Goal: Transaction & Acquisition: Purchase product/service

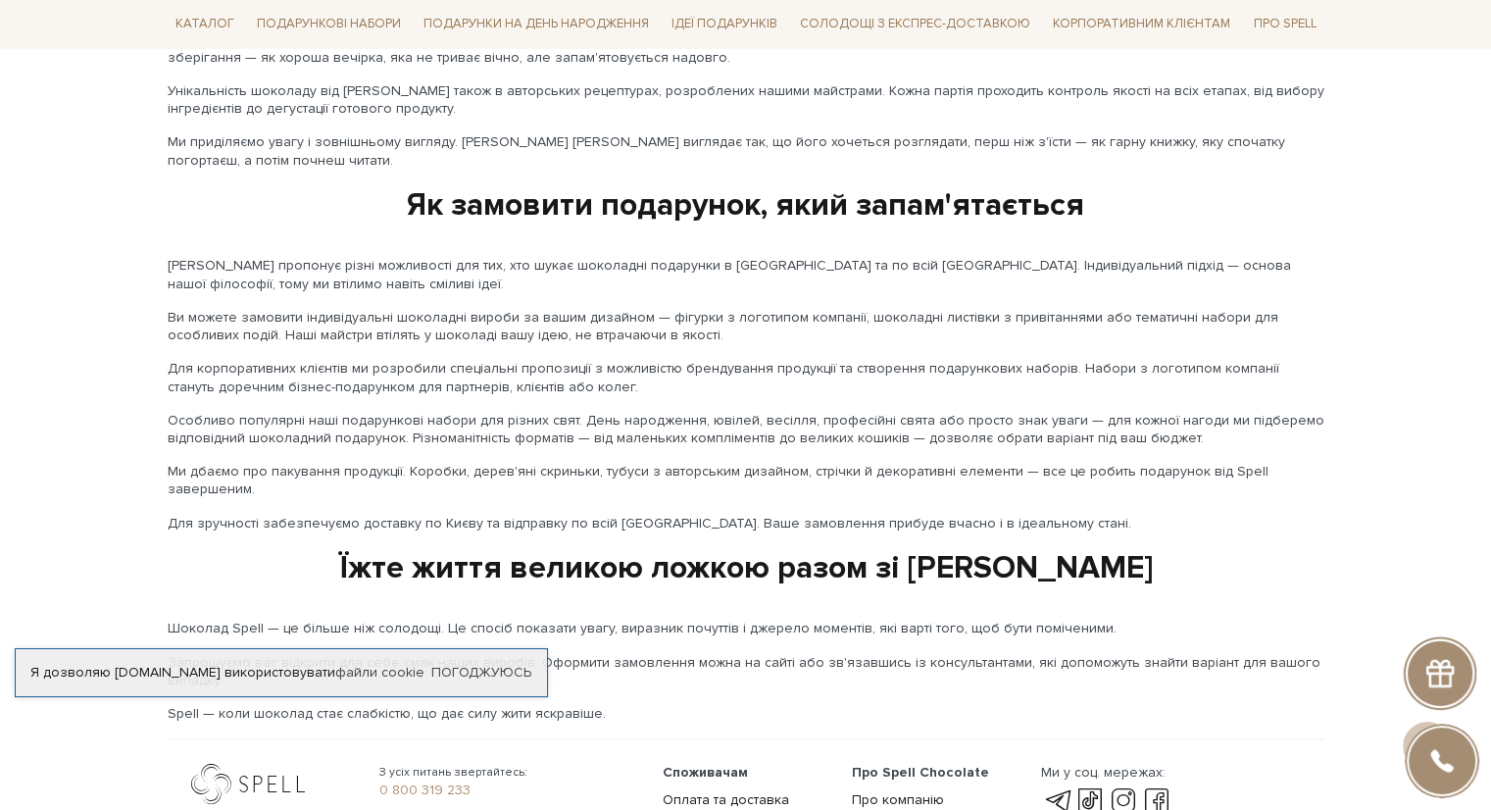
scroll to position [3189, 0]
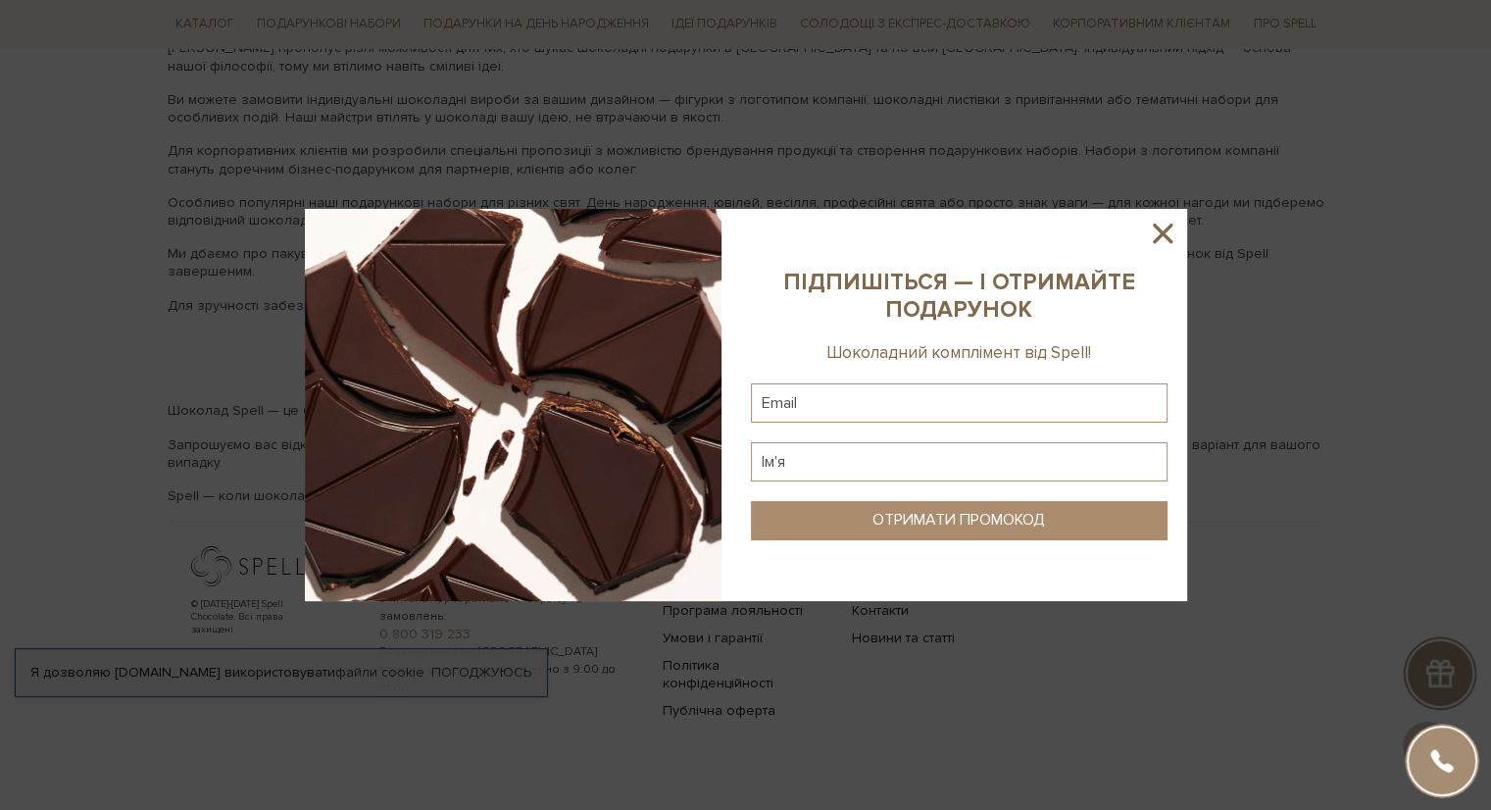
click at [1160, 233] on icon at bounding box center [1163, 233] width 20 height 20
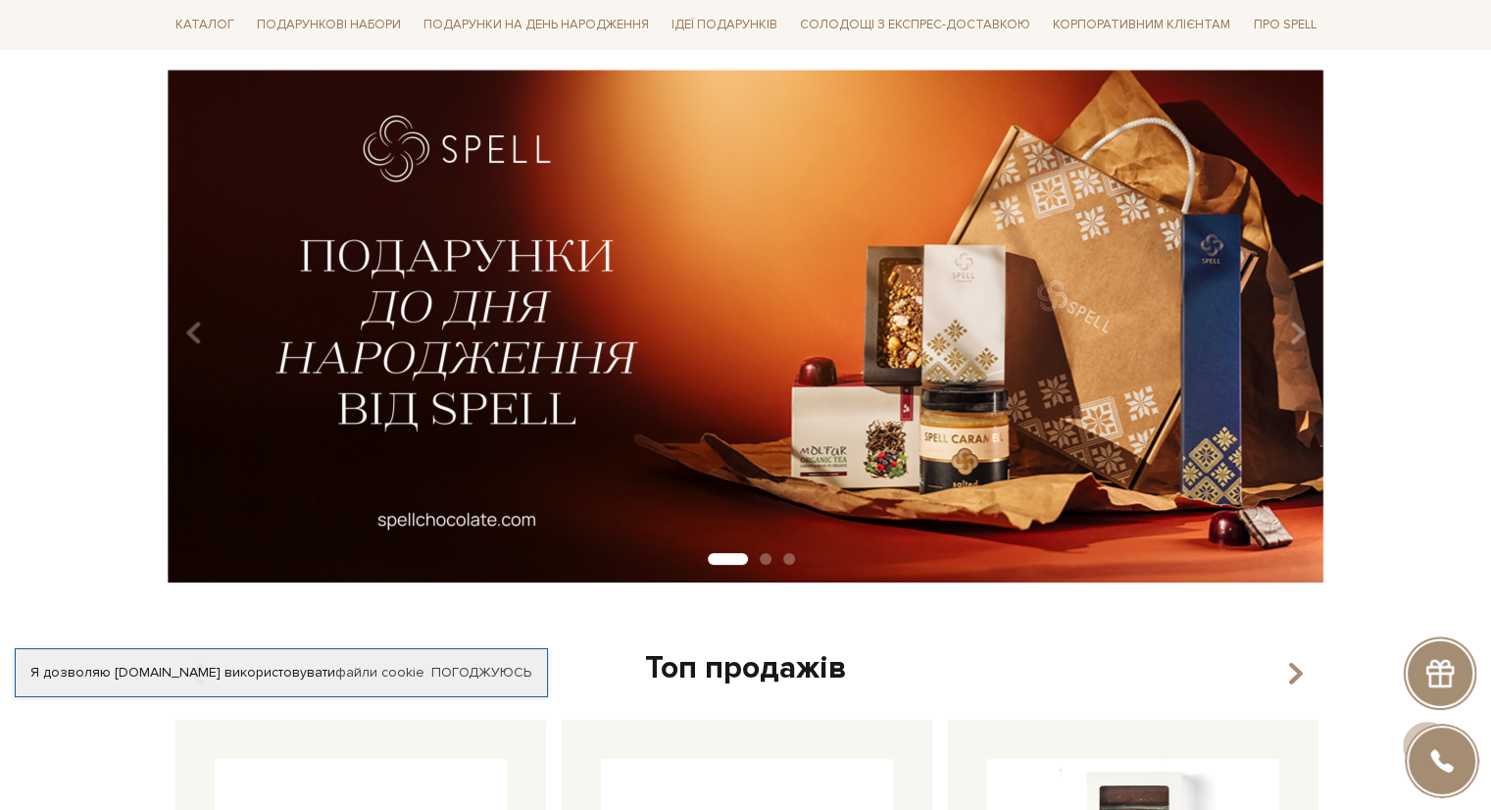
scroll to position [0, 0]
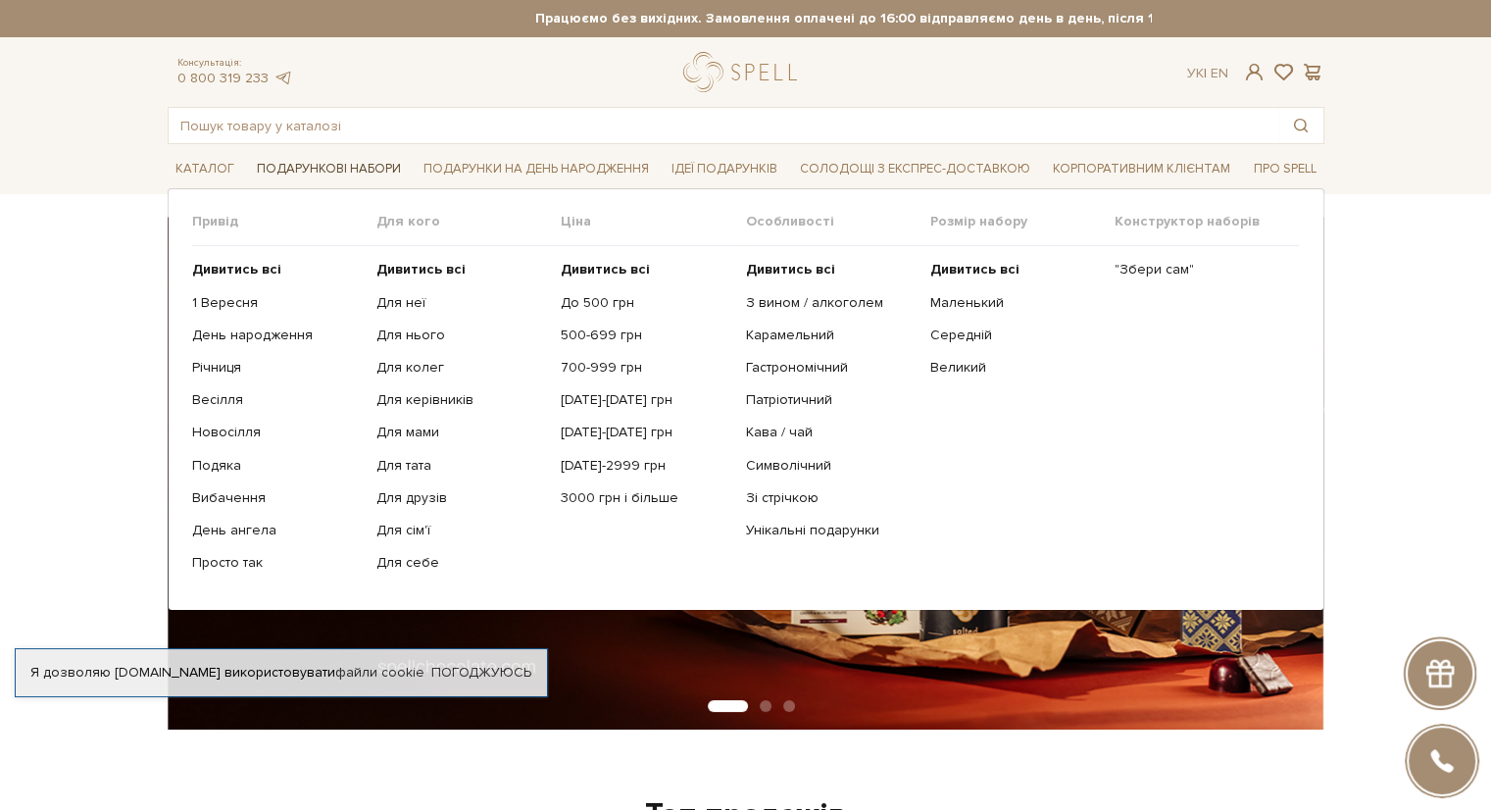
click at [341, 175] on span "Подарункові набори" at bounding box center [329, 169] width 160 height 30
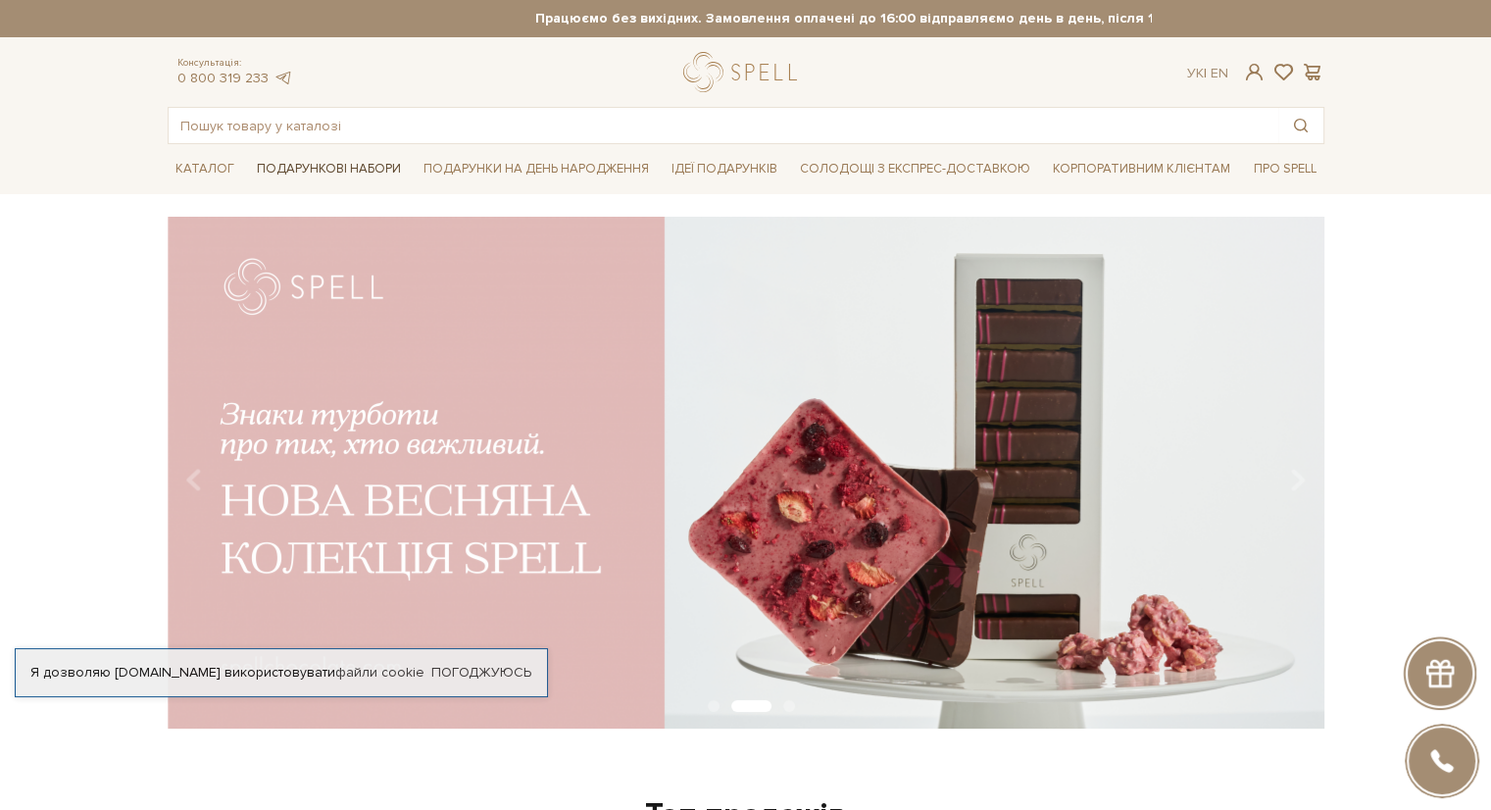
click at [341, 170] on span "Подарункові набори" at bounding box center [329, 169] width 160 height 30
click at [69, 523] on div "slide 3 of 3" at bounding box center [745, 466] width 1491 height 499
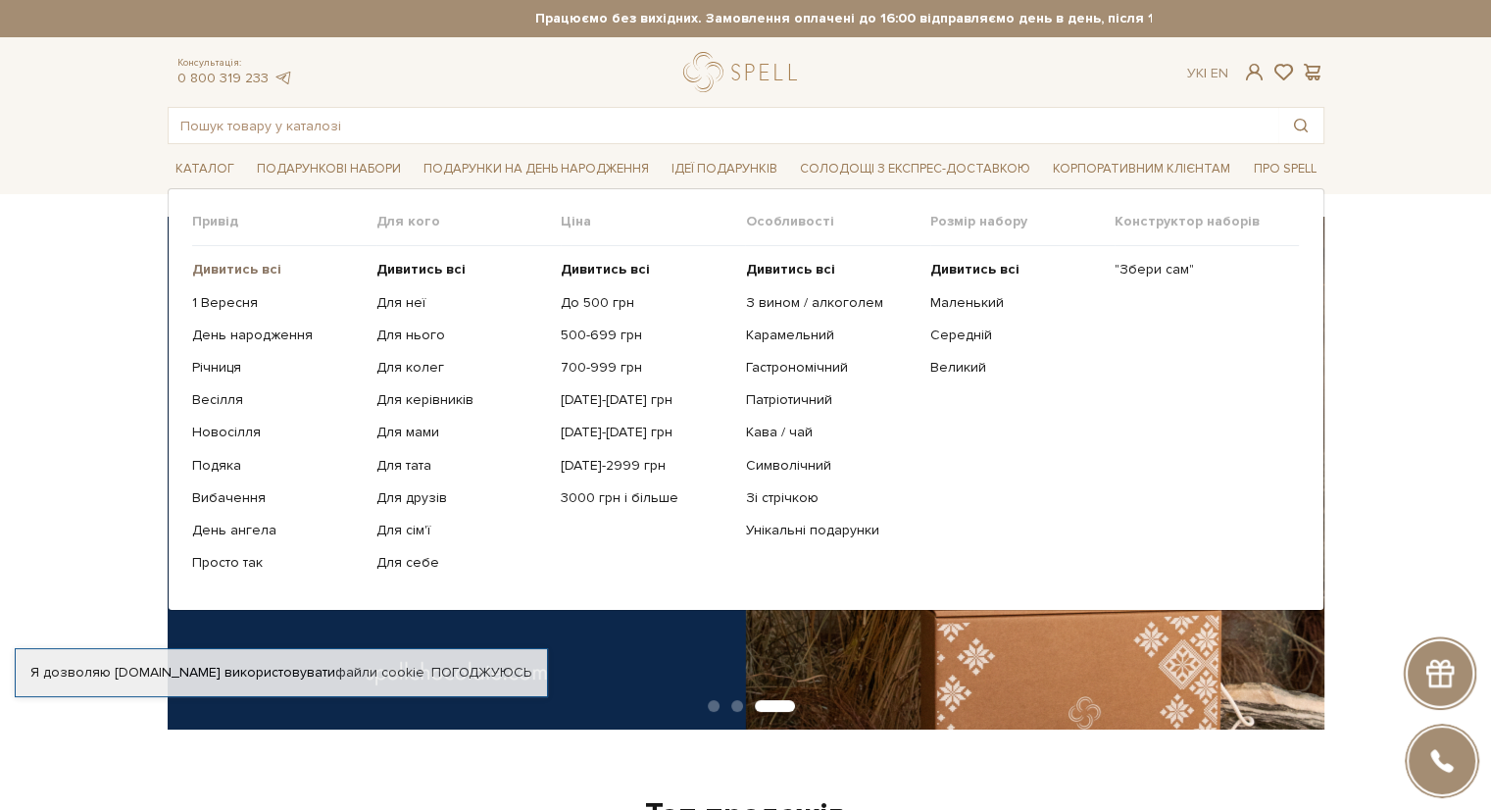
click at [263, 264] on b "Дивитись всі" at bounding box center [236, 269] width 89 height 17
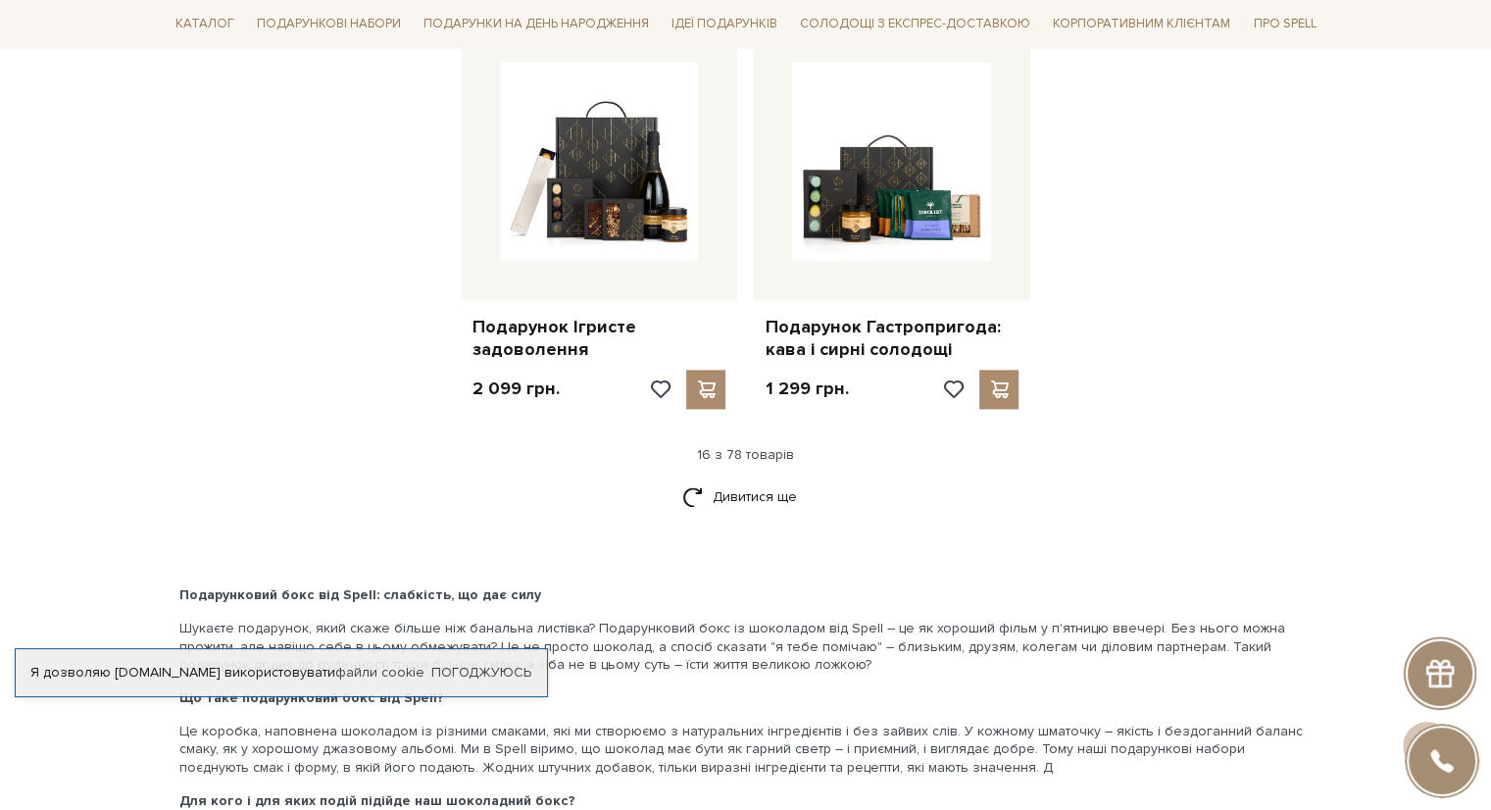
scroll to position [2646, 0]
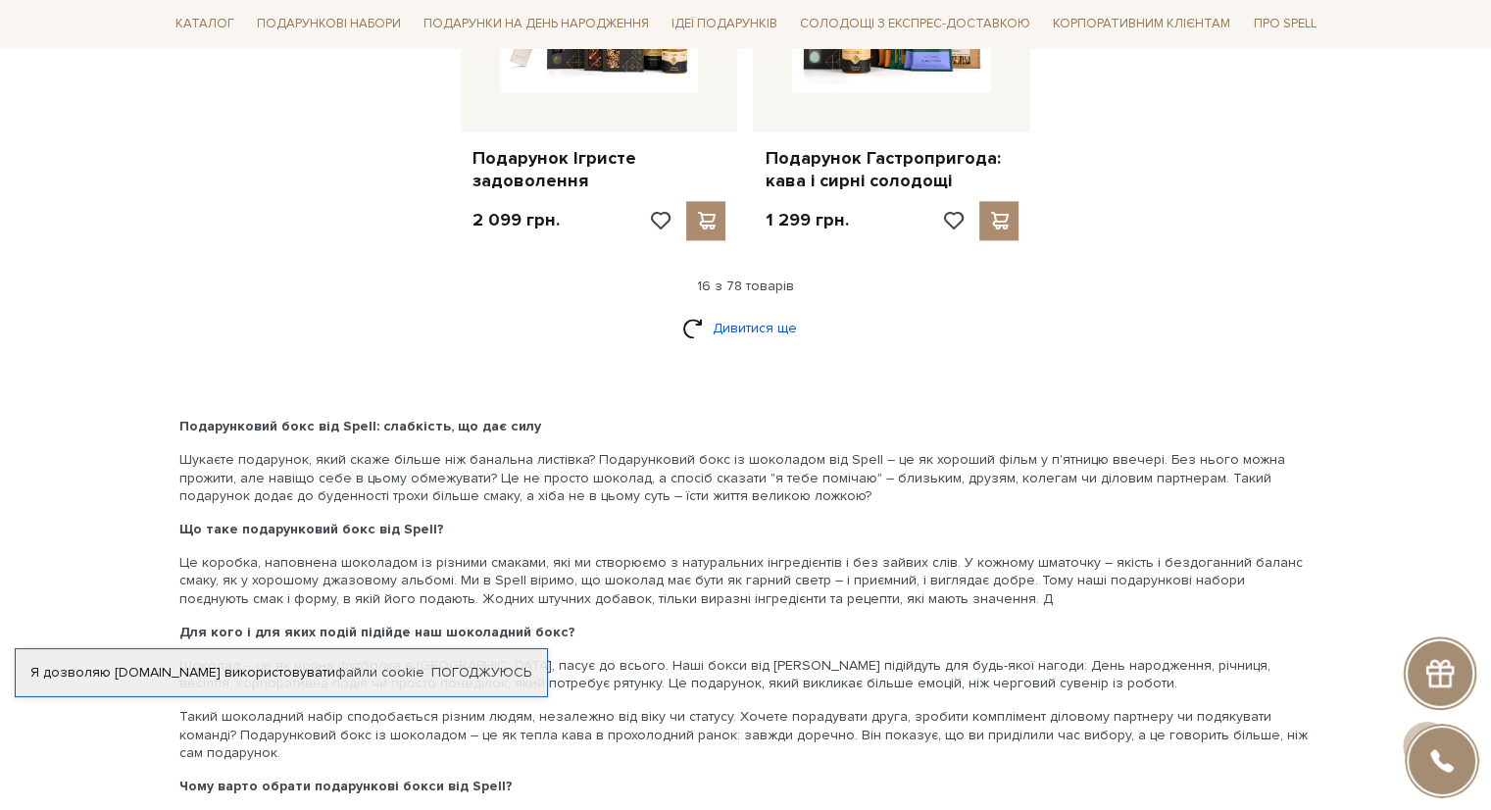
click at [759, 326] on link "Дивитися ще" at bounding box center [745, 328] width 127 height 34
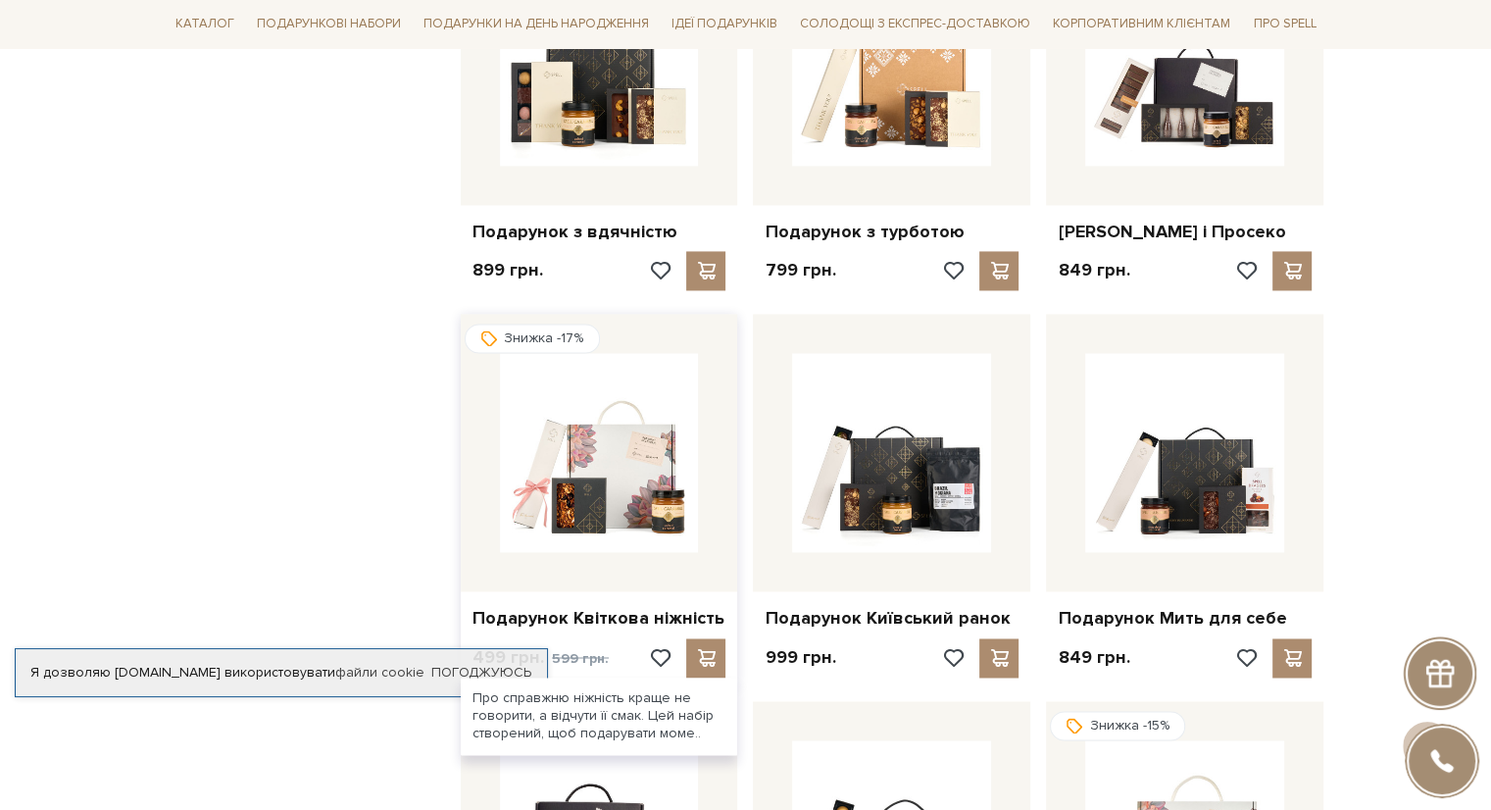
scroll to position [2394, 0]
